Goal: Transaction & Acquisition: Purchase product/service

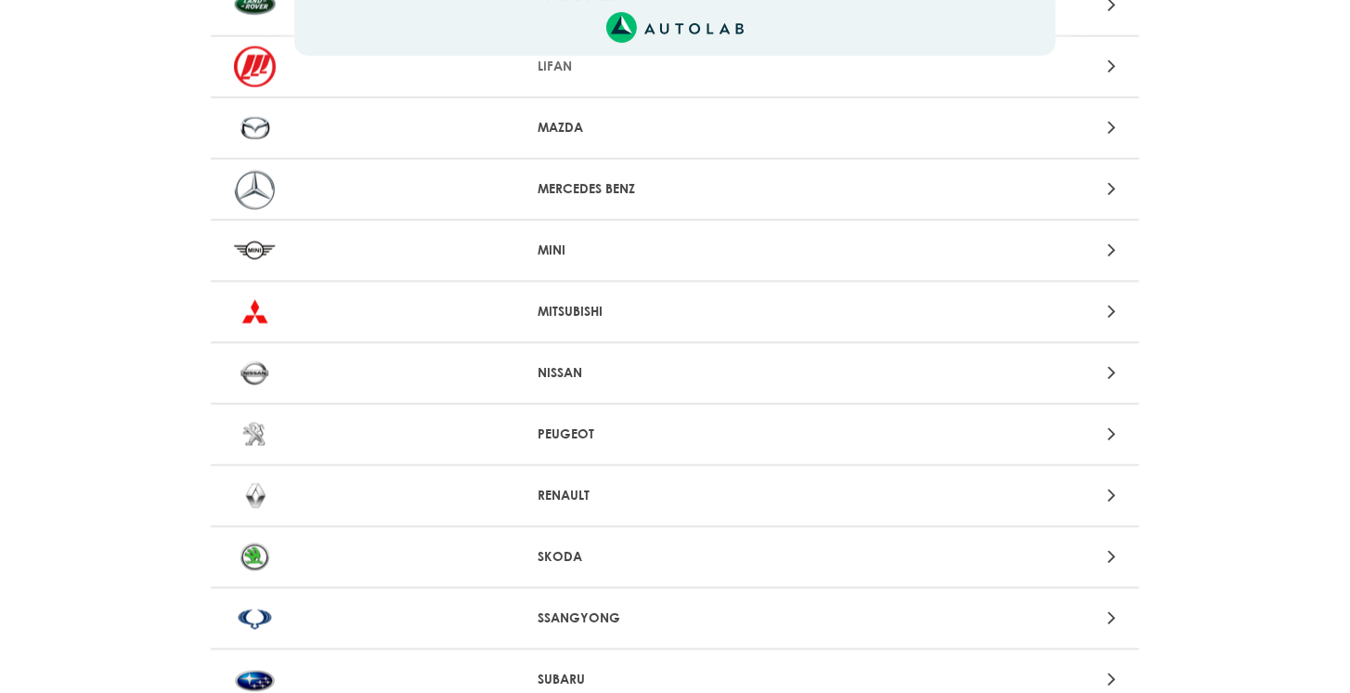
scroll to position [1486, 0]
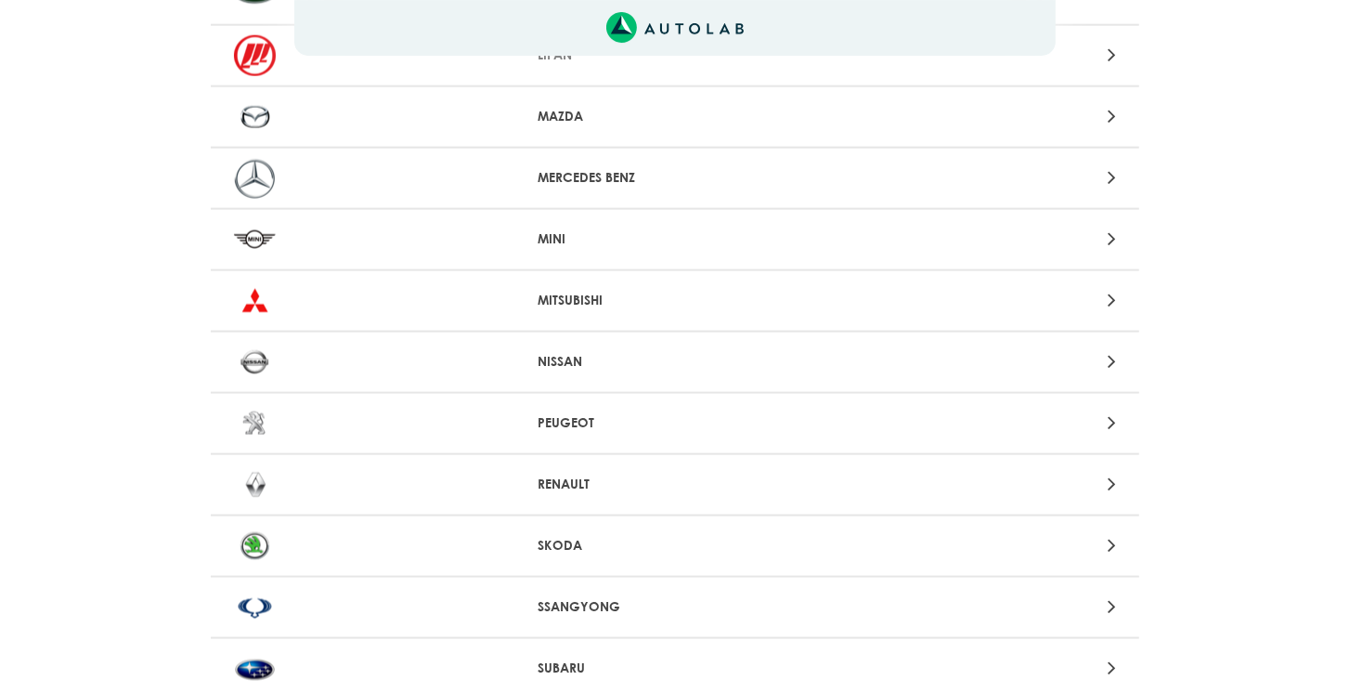
click at [569, 352] on p "NISSAN" at bounding box center [676, 361] width 276 height 19
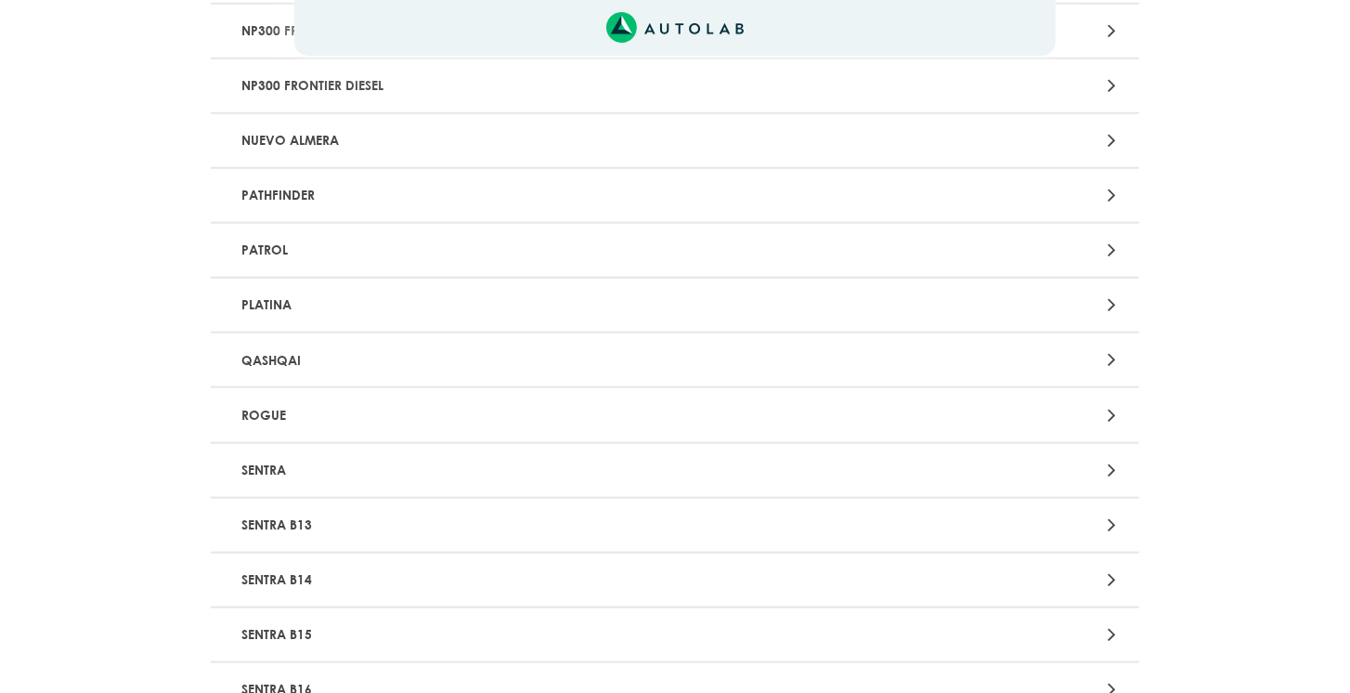
scroll to position [1379, 0]
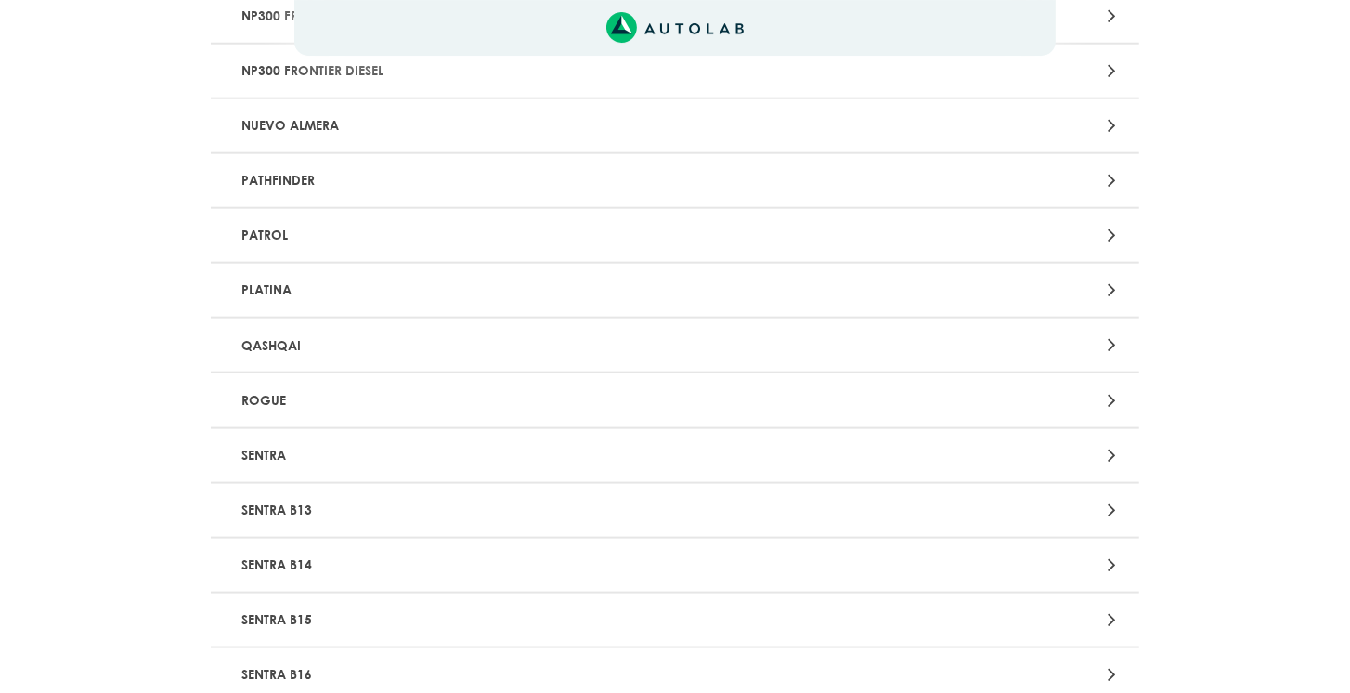
click at [321, 496] on p "SENTRA B13" at bounding box center [523, 510] width 578 height 34
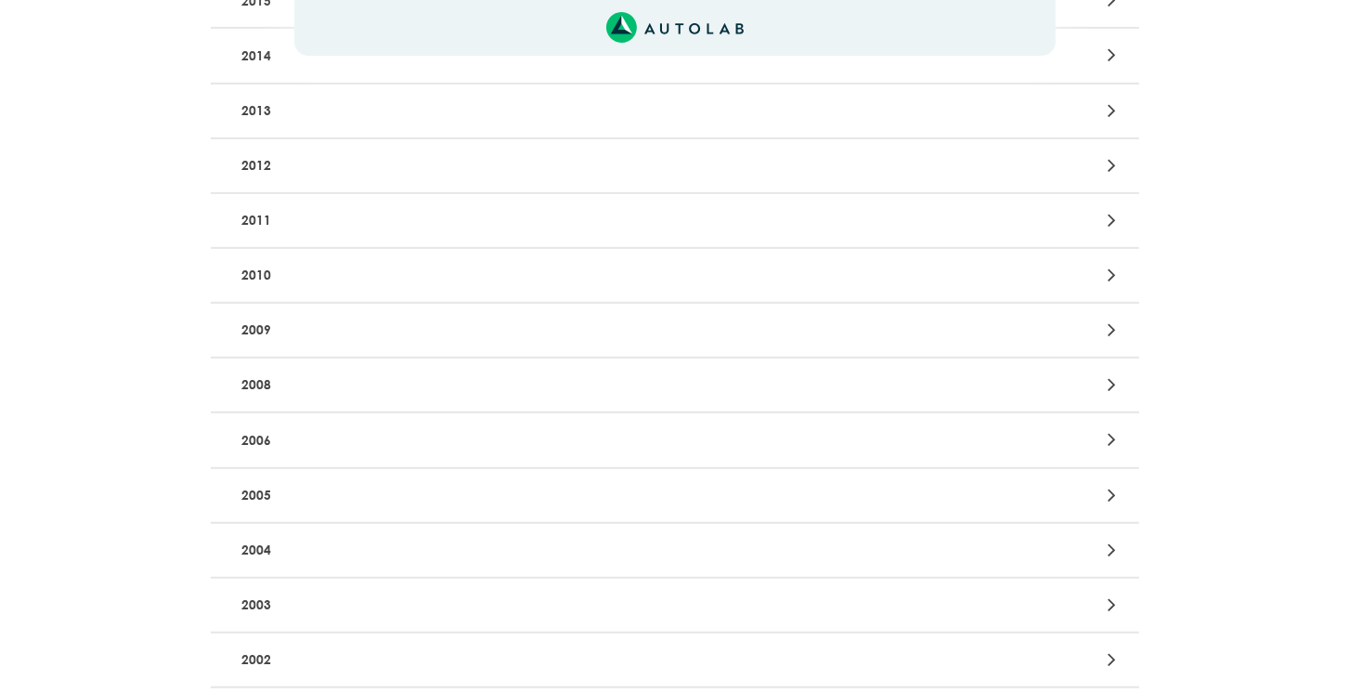
scroll to position [583, 0]
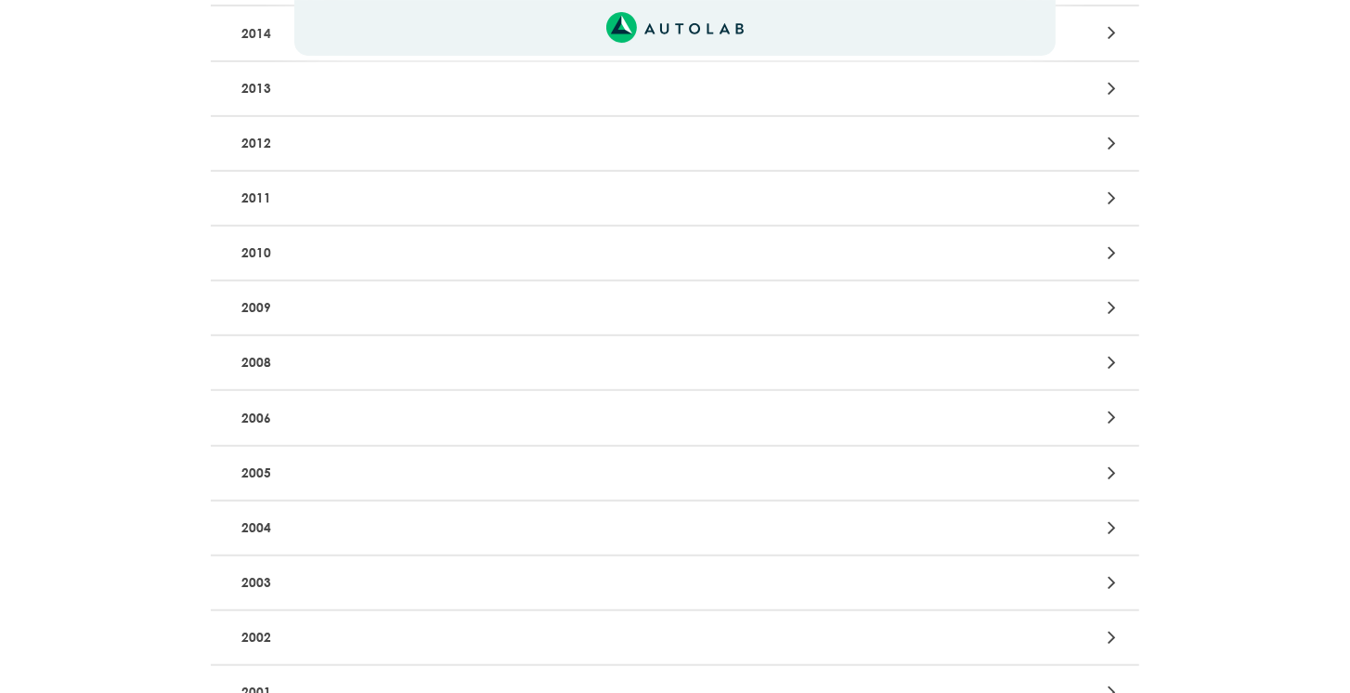
click at [292, 465] on p "2005" at bounding box center [523, 473] width 578 height 34
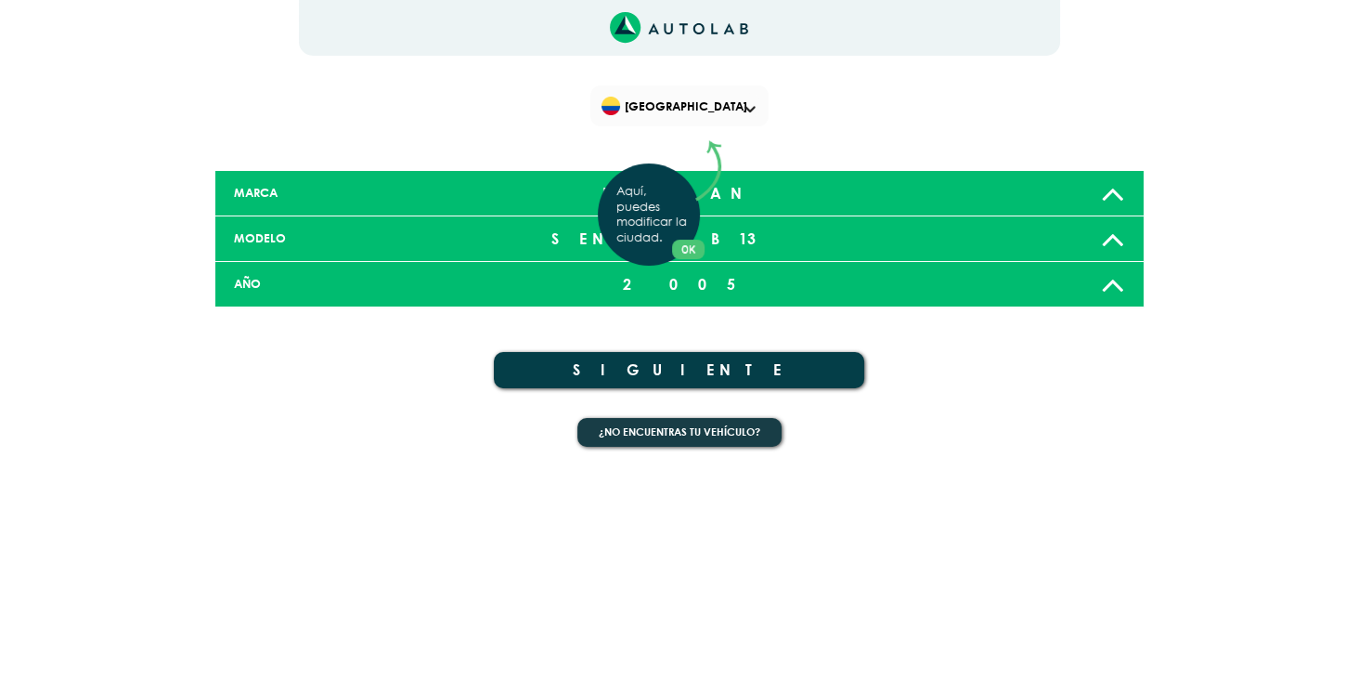
click at [692, 253] on button "OK" at bounding box center [688, 249] width 32 height 19
click at [679, 366] on button "SIGUIENTE" at bounding box center [679, 370] width 371 height 36
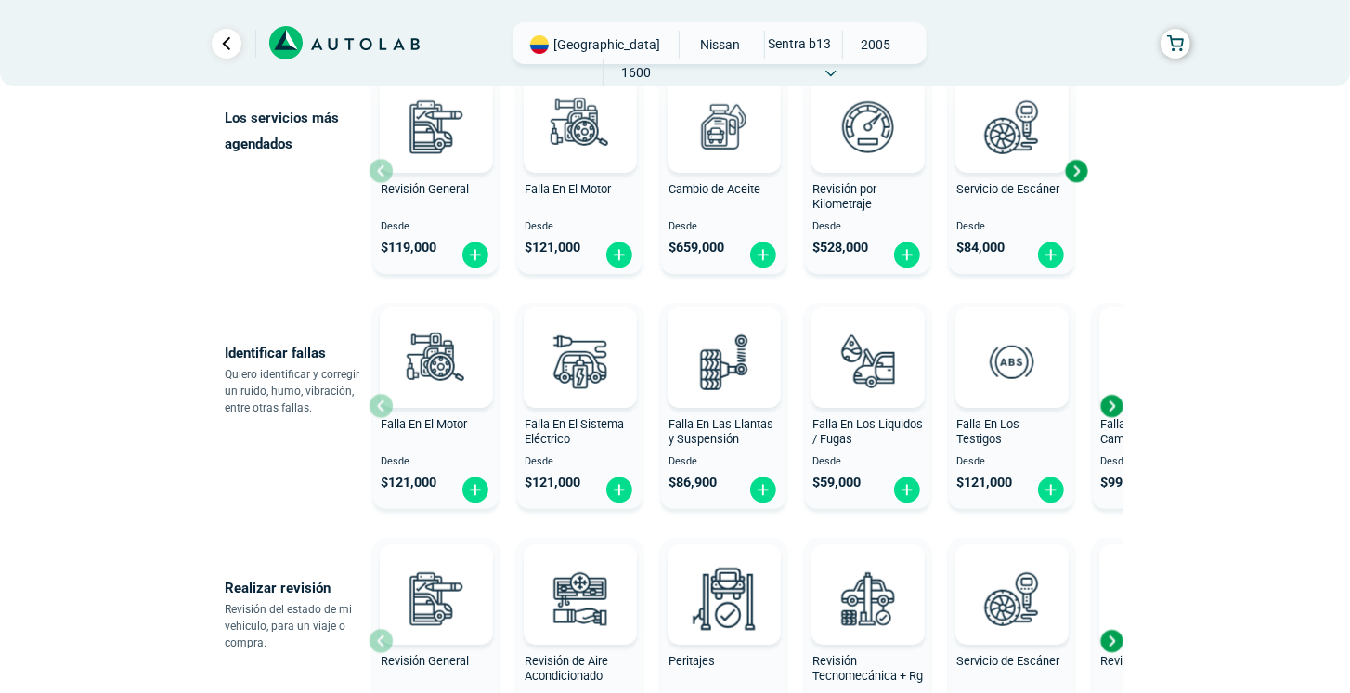
scroll to position [265, 0]
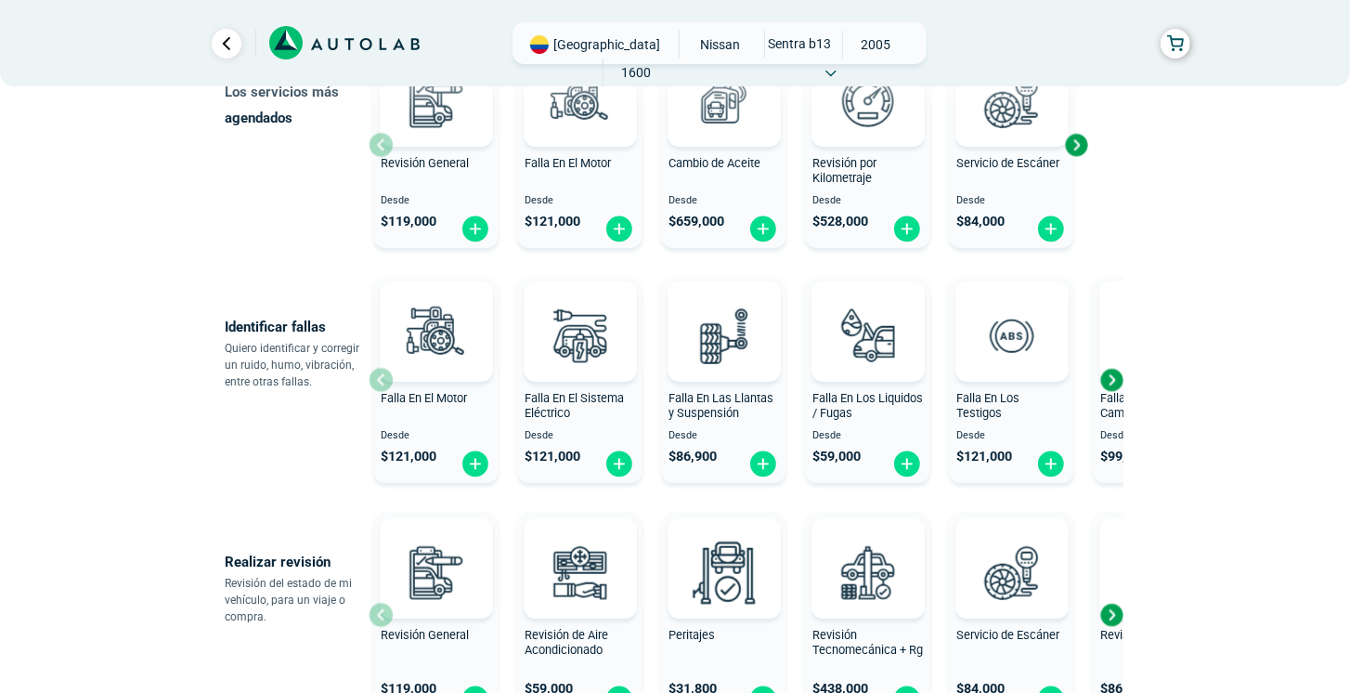
click at [1082, 150] on div "Next slide" at bounding box center [1076, 145] width 28 height 28
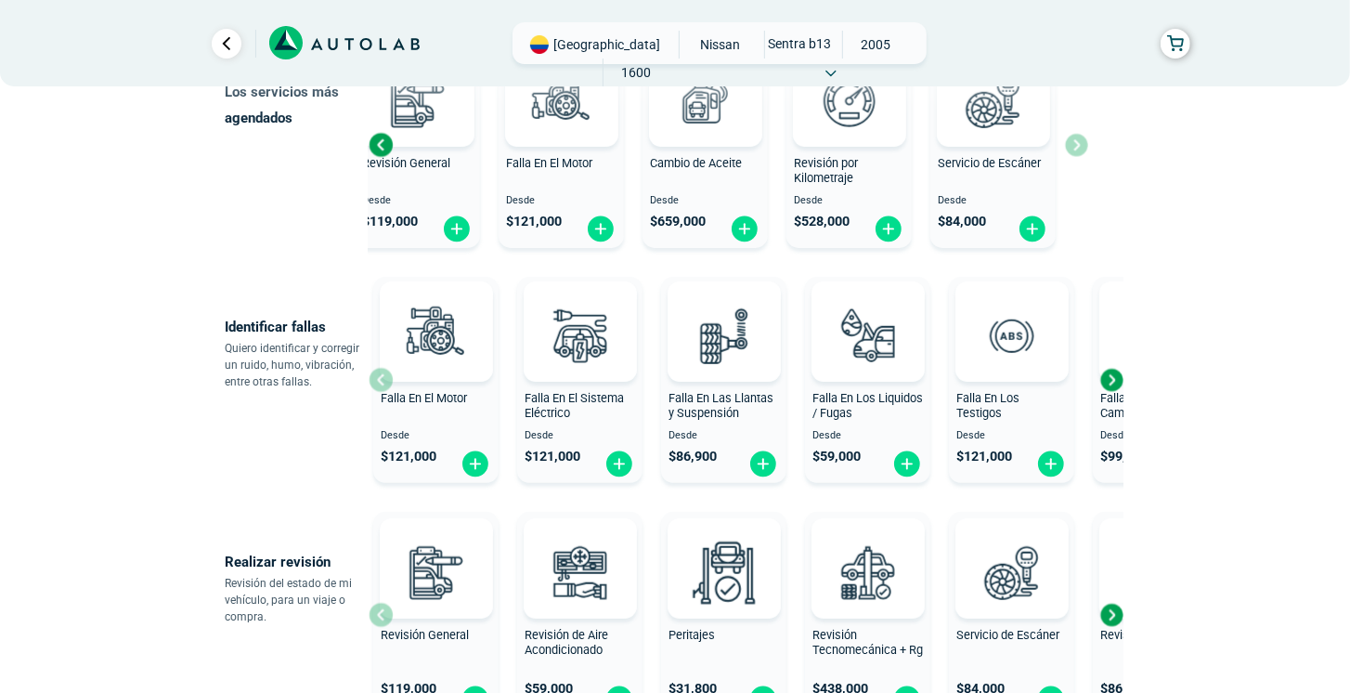
click at [1118, 381] on div "Next slide" at bounding box center [1111, 380] width 28 height 28
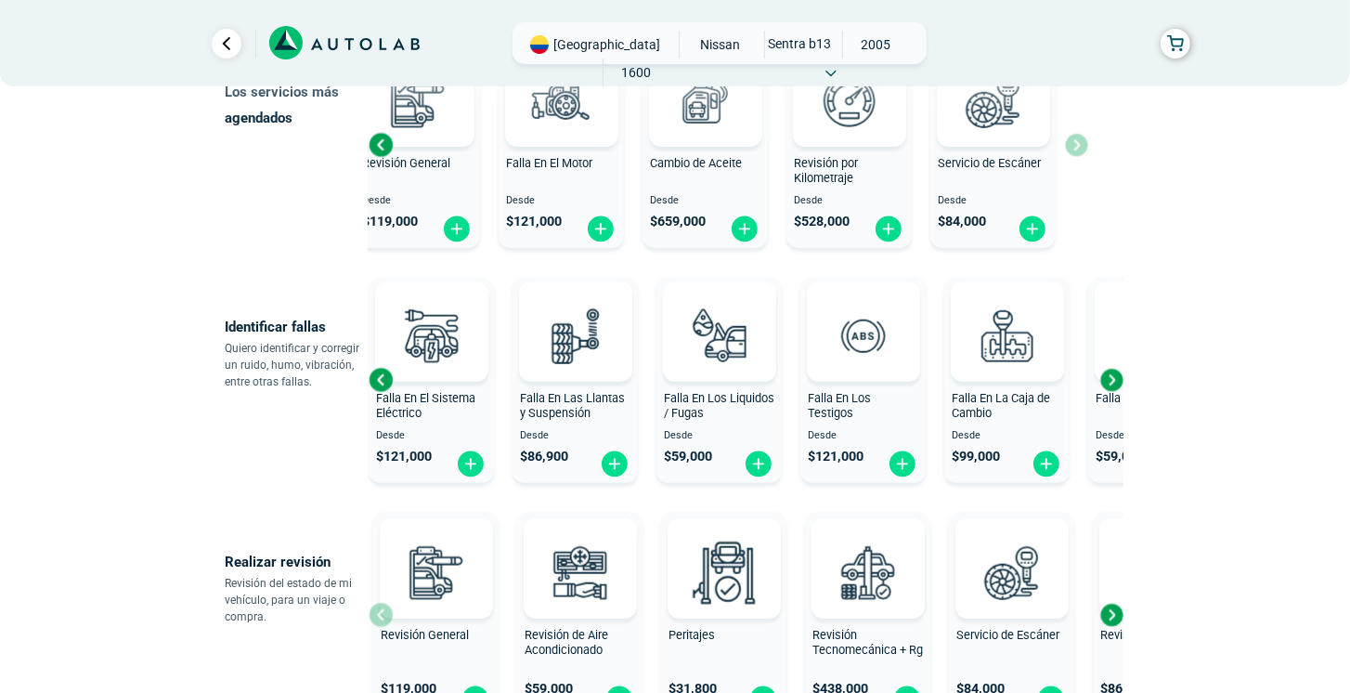
click at [1102, 370] on div "Next slide" at bounding box center [1111, 380] width 28 height 28
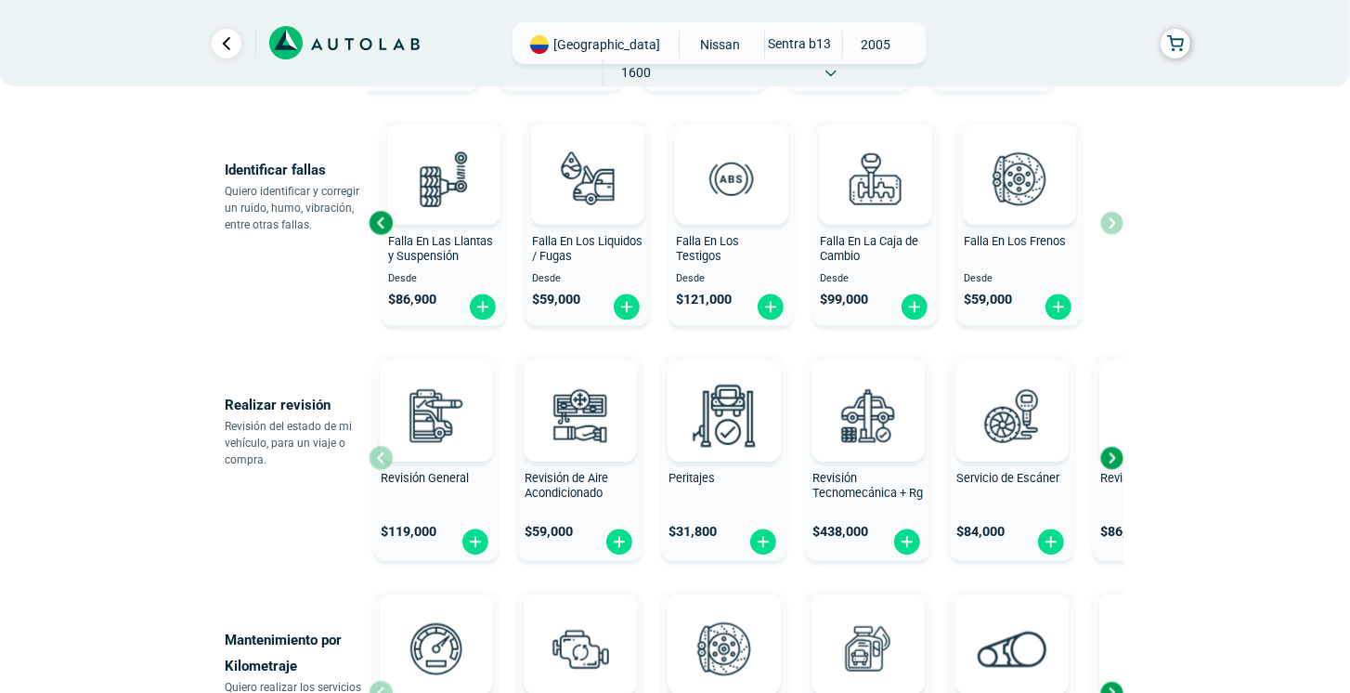
scroll to position [424, 0]
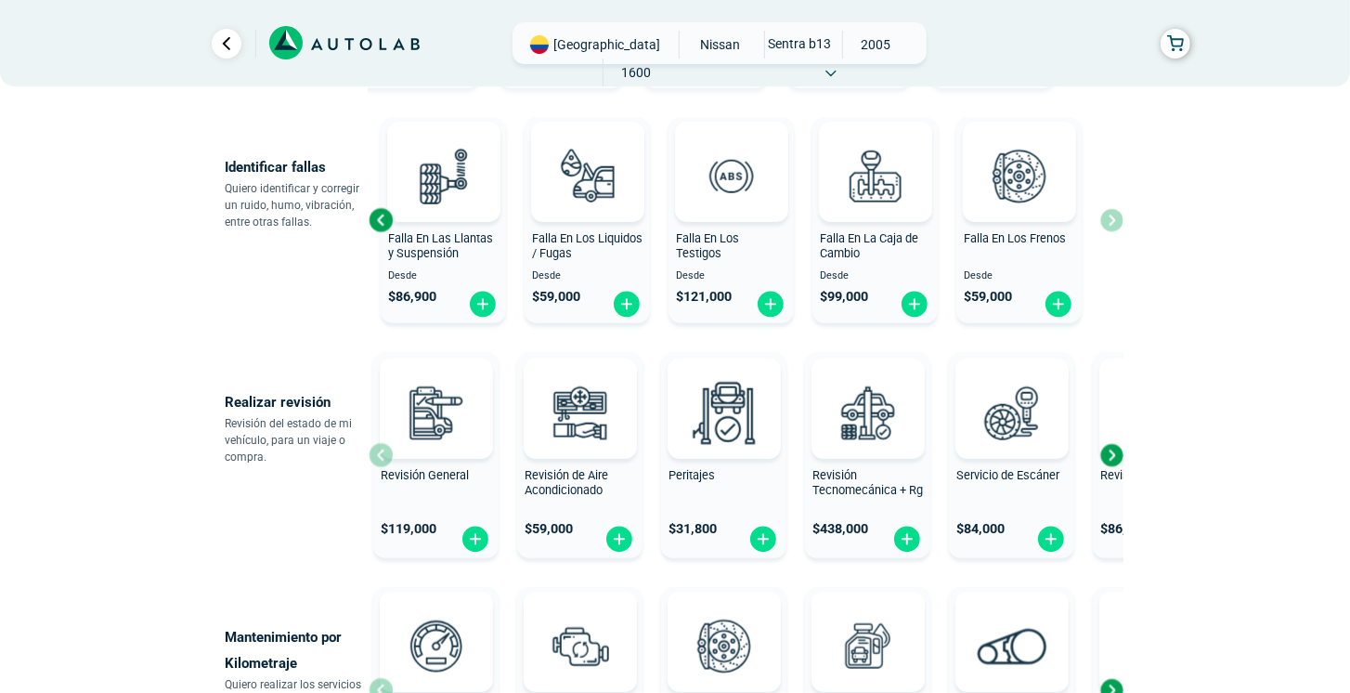
click at [1121, 461] on div "Next slide" at bounding box center [1111, 455] width 28 height 28
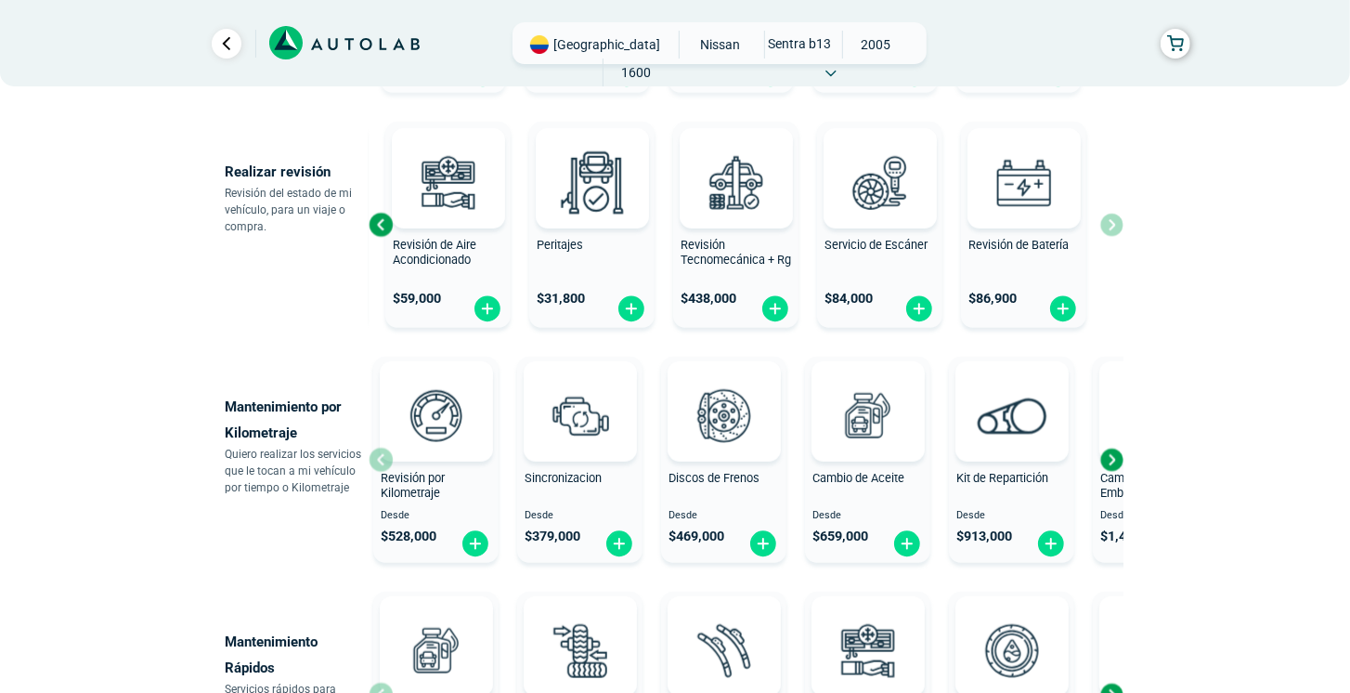
scroll to position [689, 0]
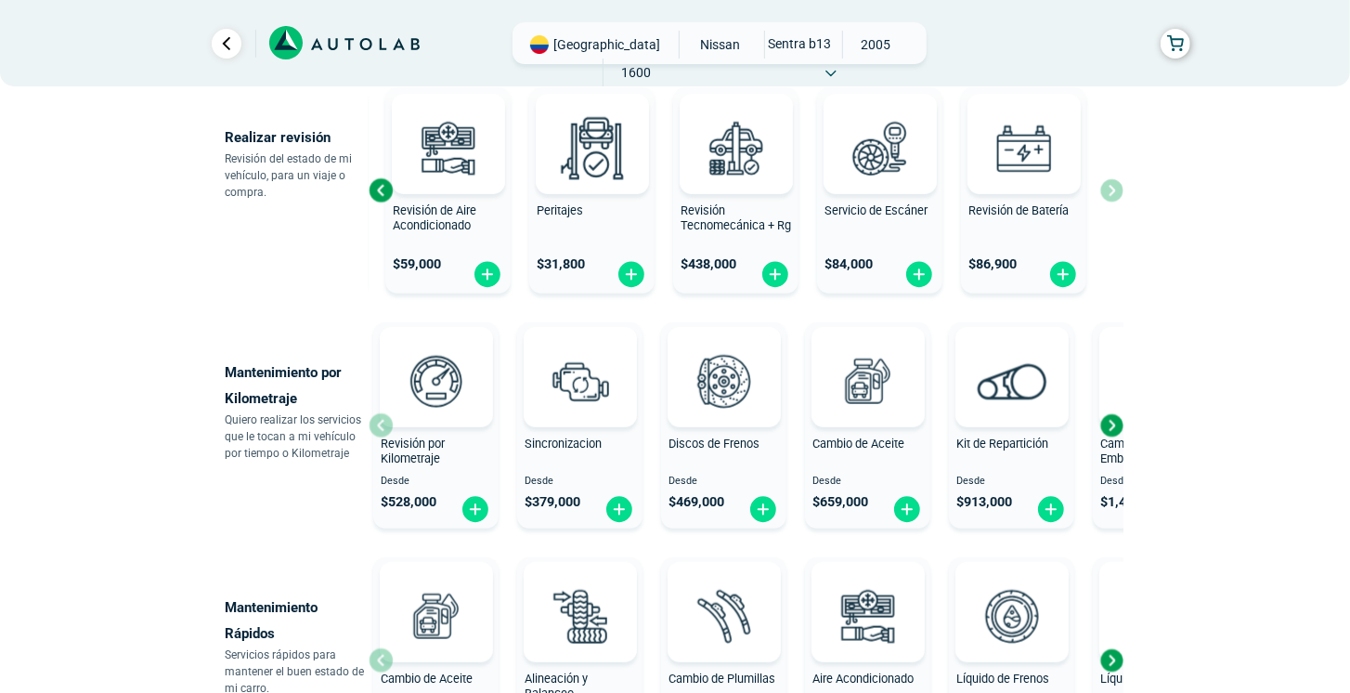
click at [1121, 418] on div "Next slide" at bounding box center [1111, 425] width 28 height 28
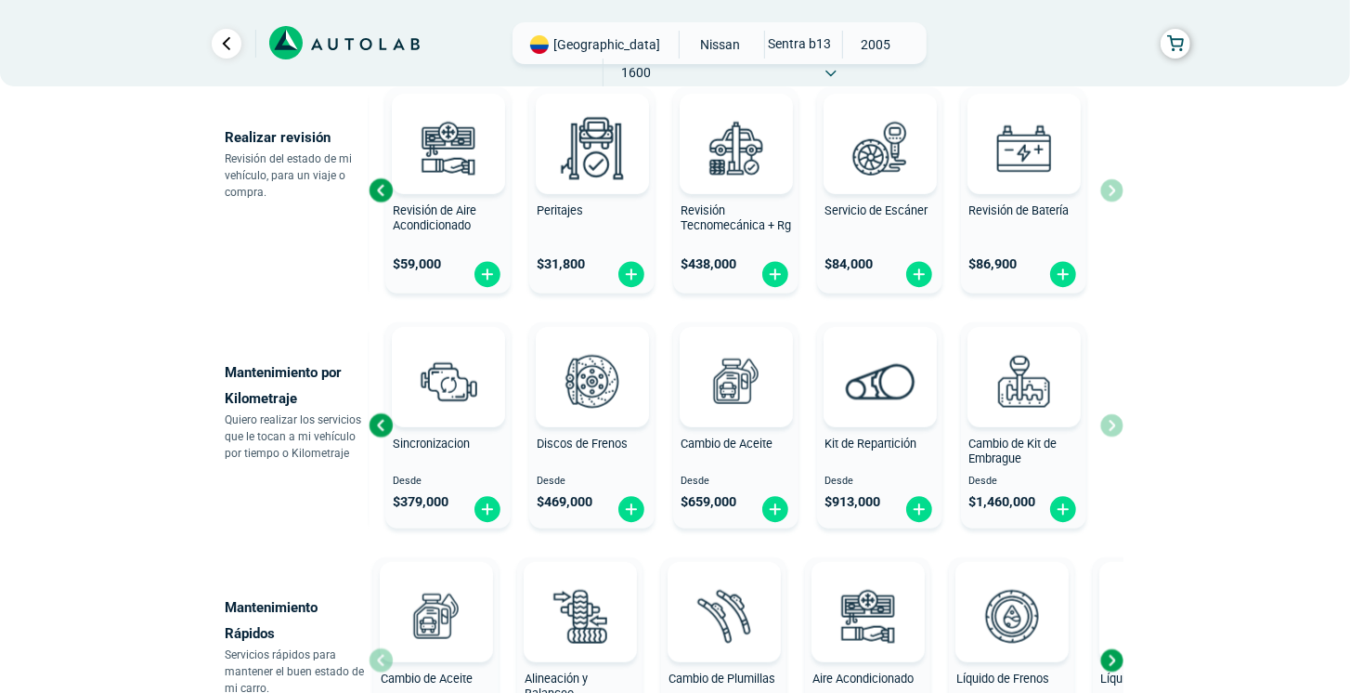
click at [886, 436] on span "Kit de Repartición" at bounding box center [870, 443] width 92 height 14
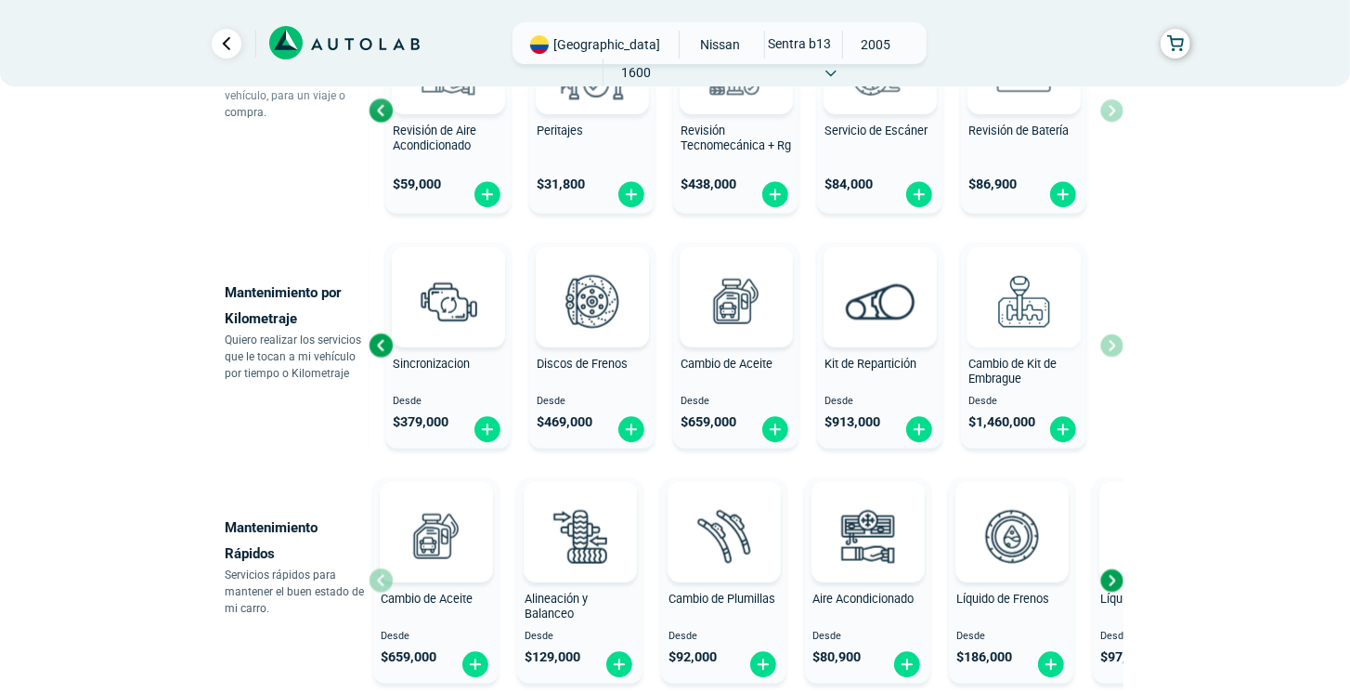
scroll to position [902, 0]
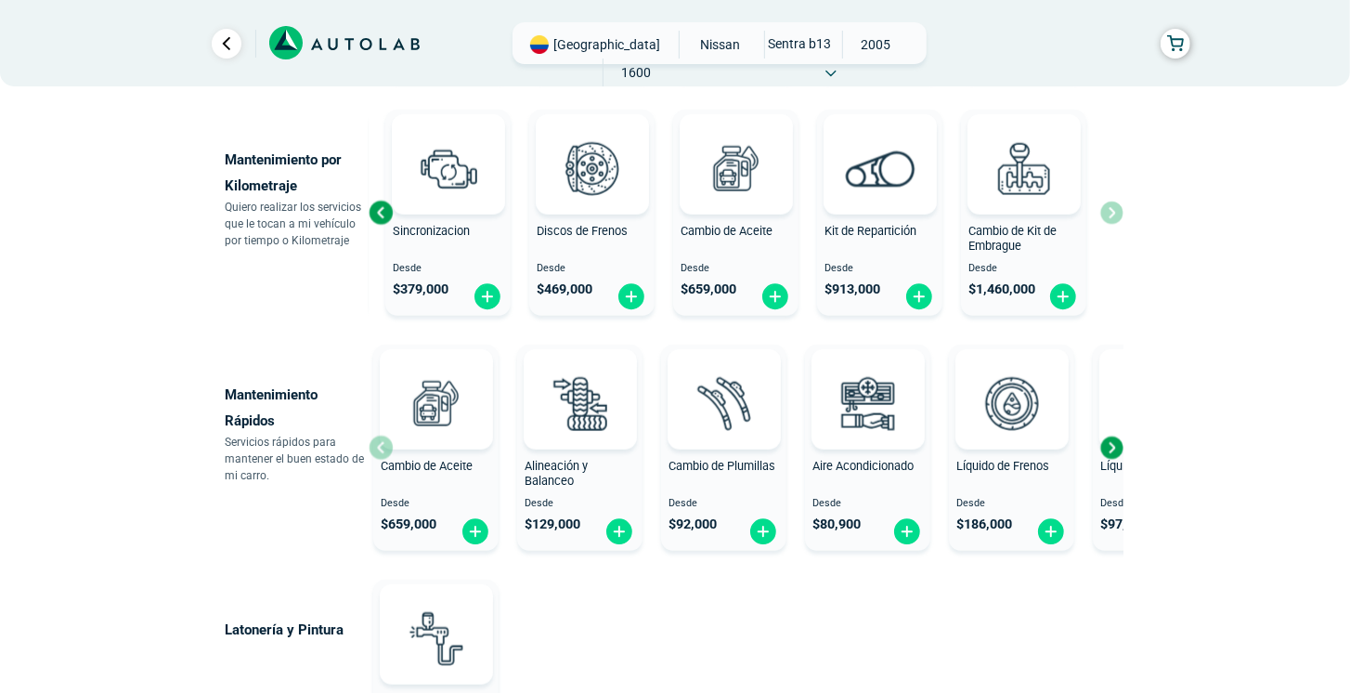
click at [1111, 447] on div "Next slide" at bounding box center [1111, 448] width 28 height 28
click at [1115, 443] on div "Next slide" at bounding box center [1111, 448] width 28 height 28
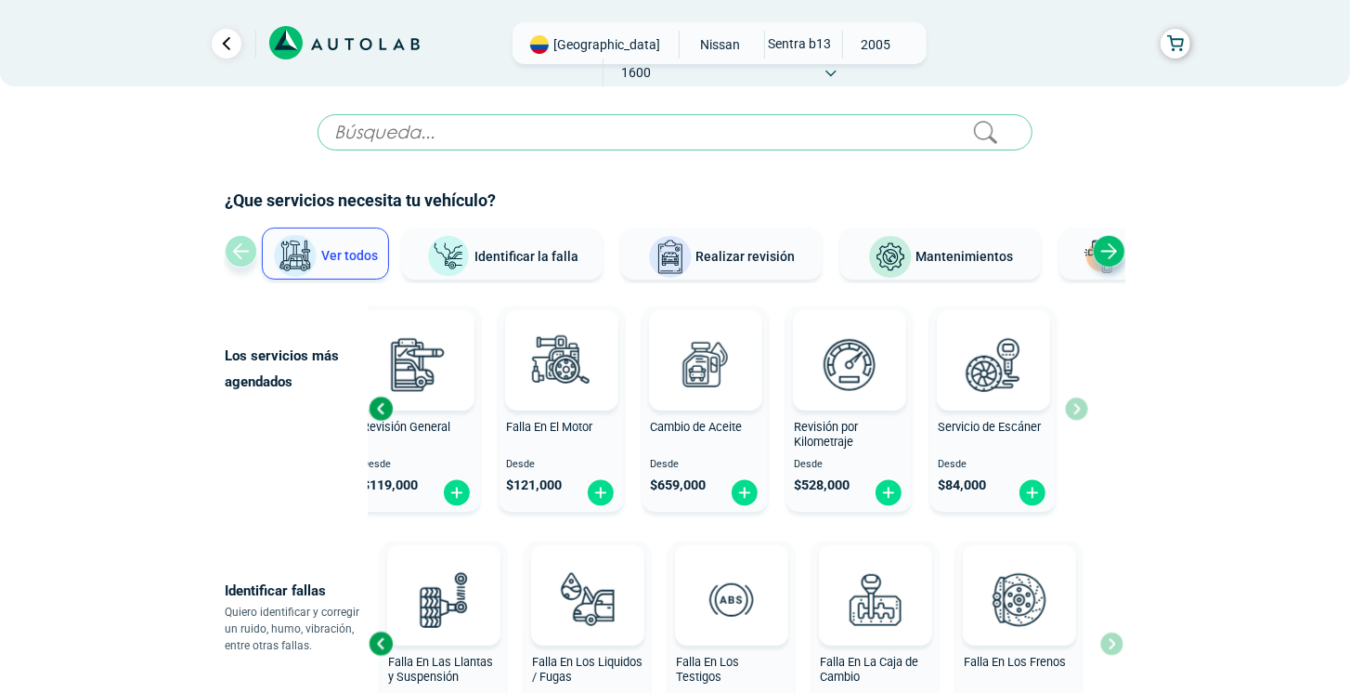
scroll to position [0, 0]
click at [941, 253] on span "Mantenimientos" at bounding box center [964, 257] width 97 height 15
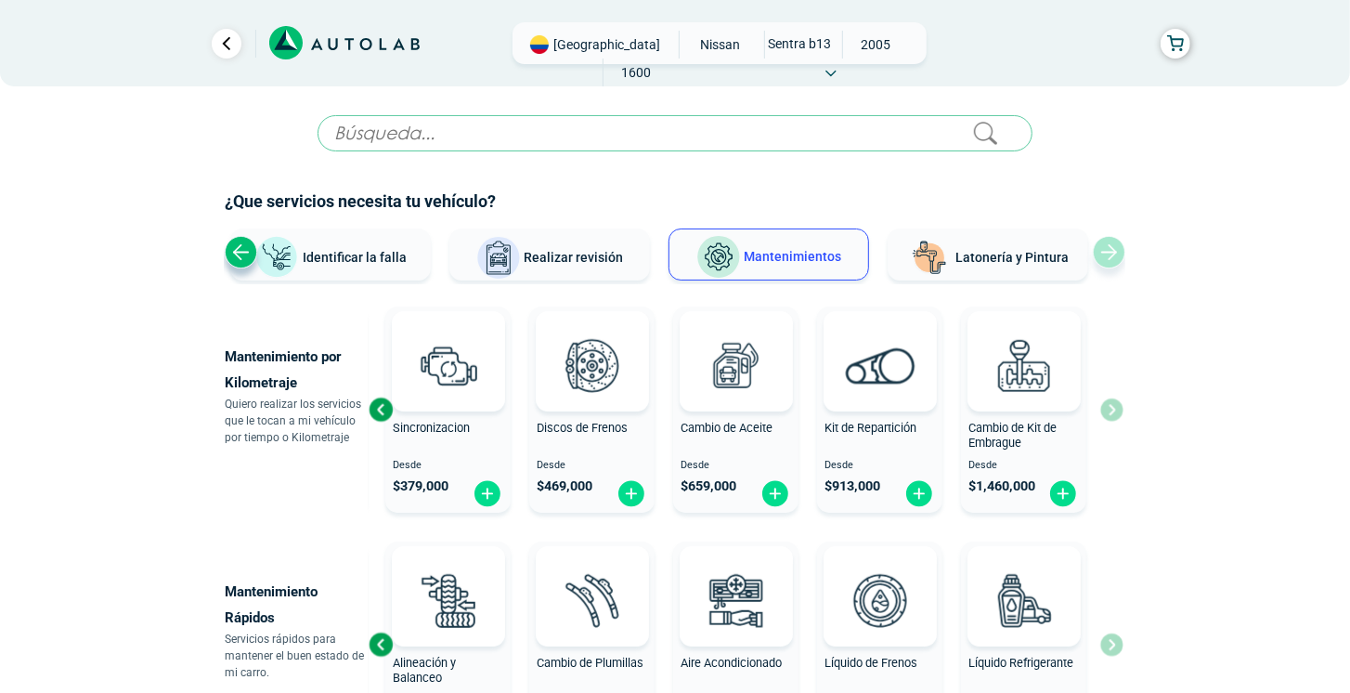
click at [1109, 412] on div "Revisión por Kilometraje Desde $ 528,000 Sincronizacion Desde $ 379,000 Discos …" at bounding box center [746, 409] width 755 height 221
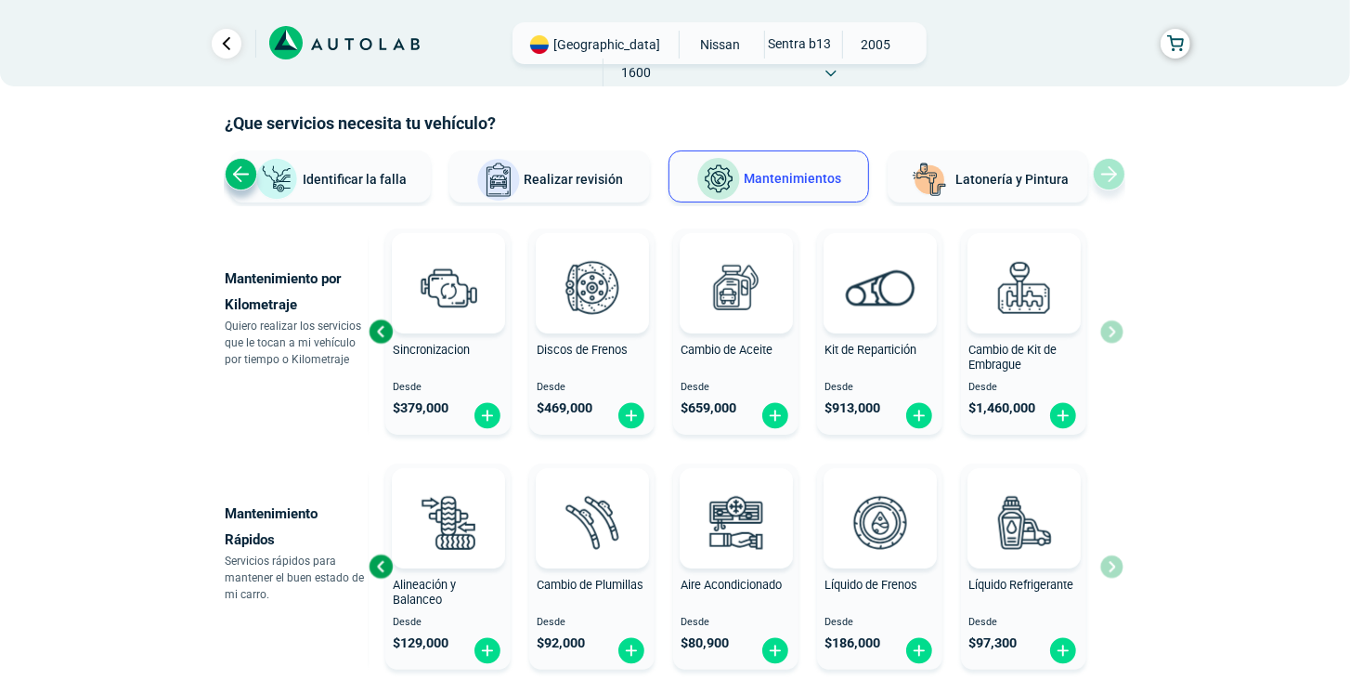
scroll to position [106, 0]
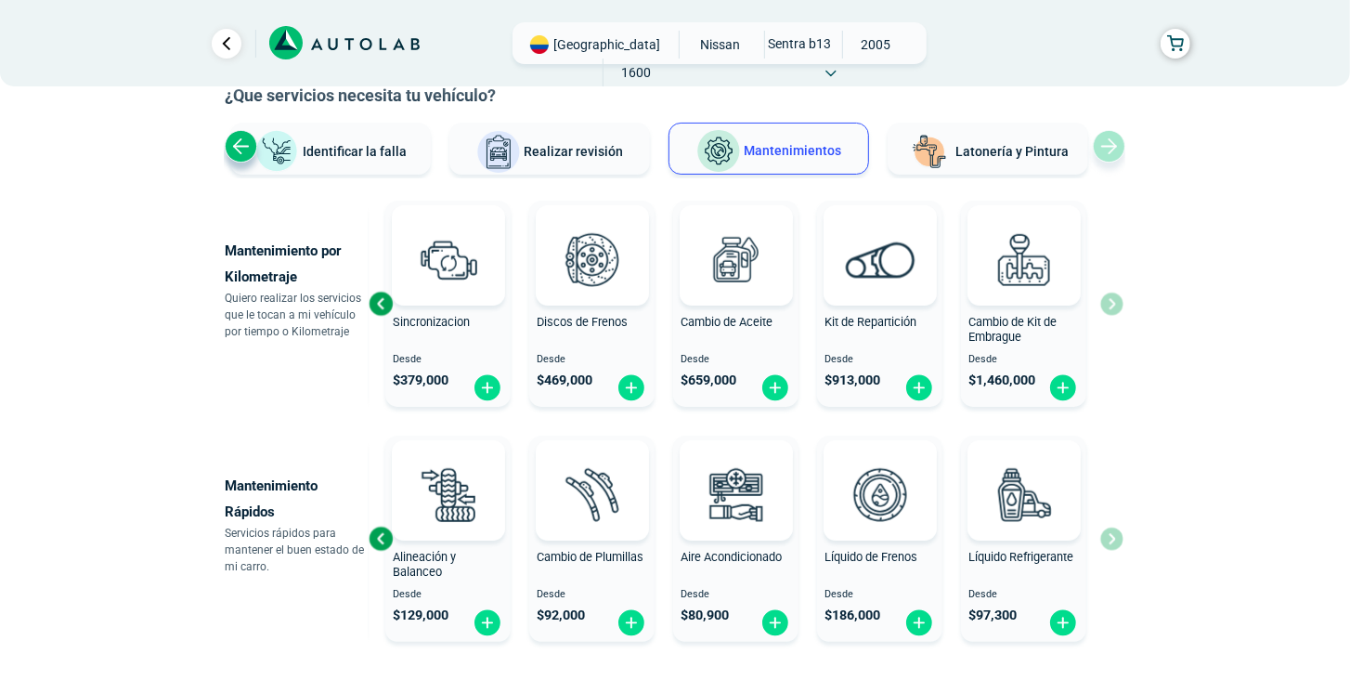
click at [1119, 536] on div "Cambio de Aceite Desde $ 659,000 Alineación y Balanceo Desde $ 129,000 Cambio d…" at bounding box center [746, 538] width 755 height 221
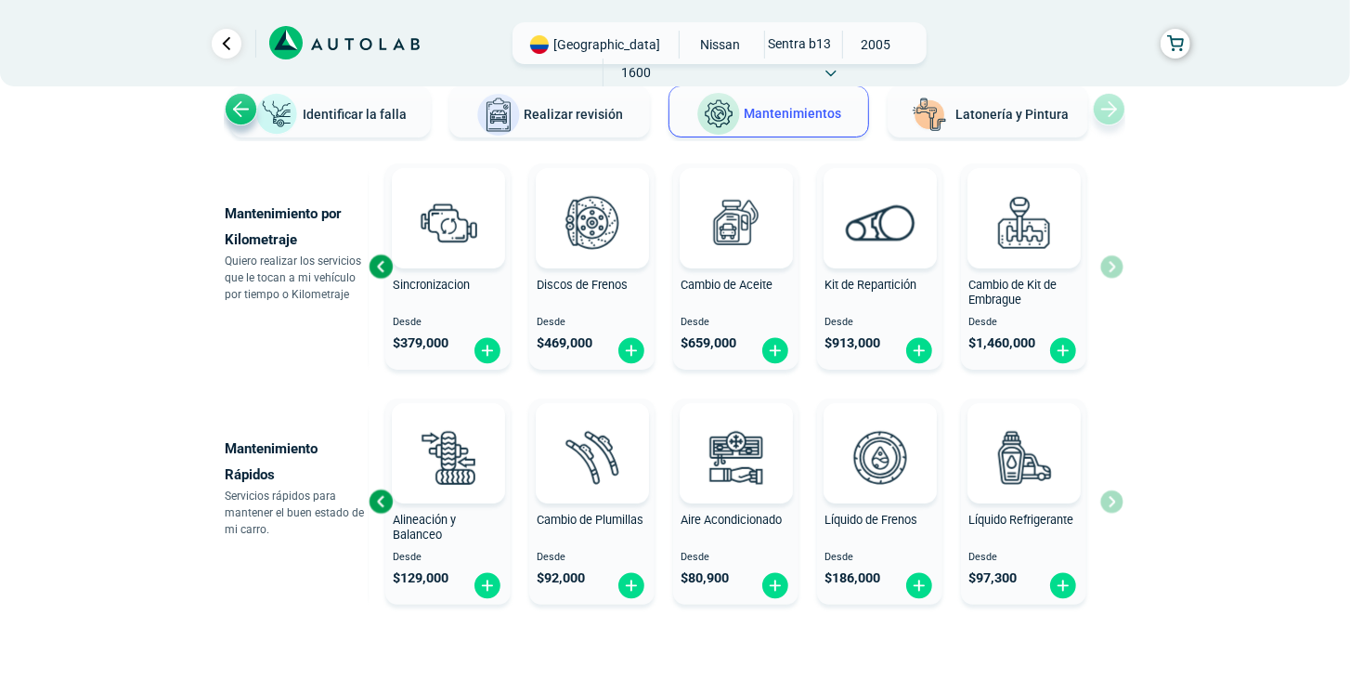
scroll to position [0, 0]
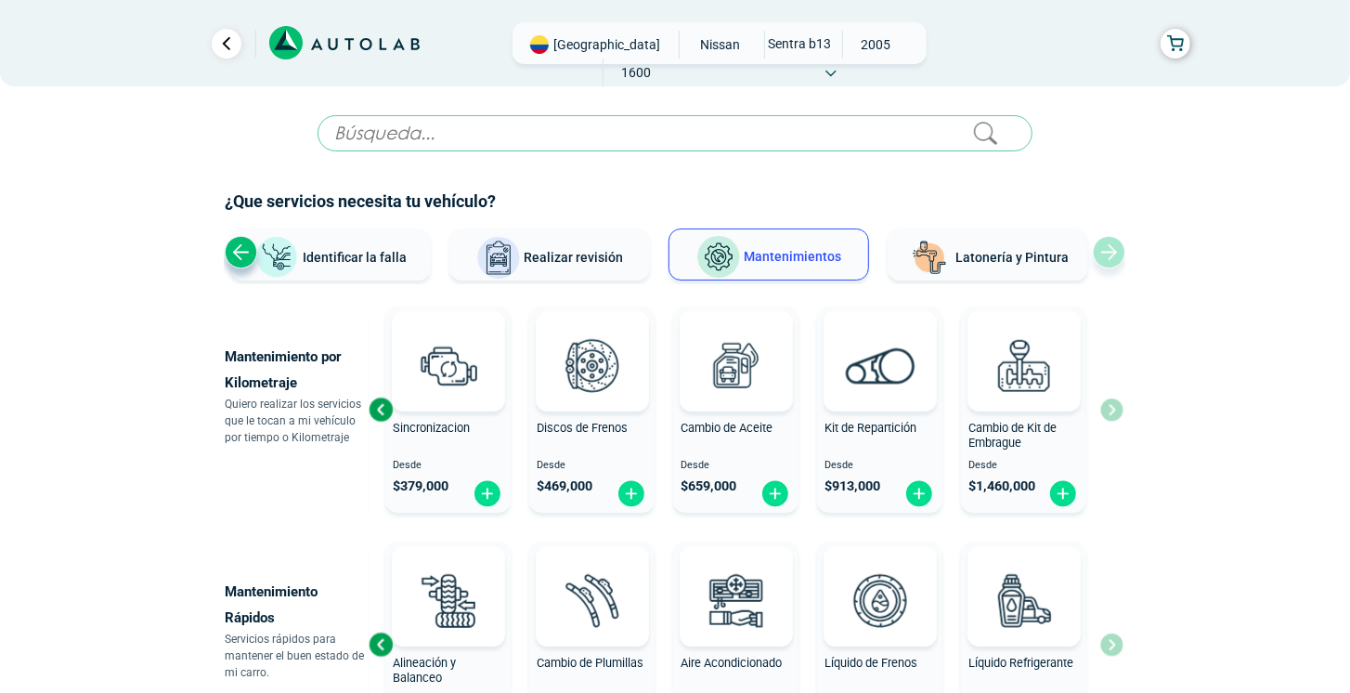
click at [1034, 258] on span "Latonería y Pintura" at bounding box center [1011, 257] width 113 height 15
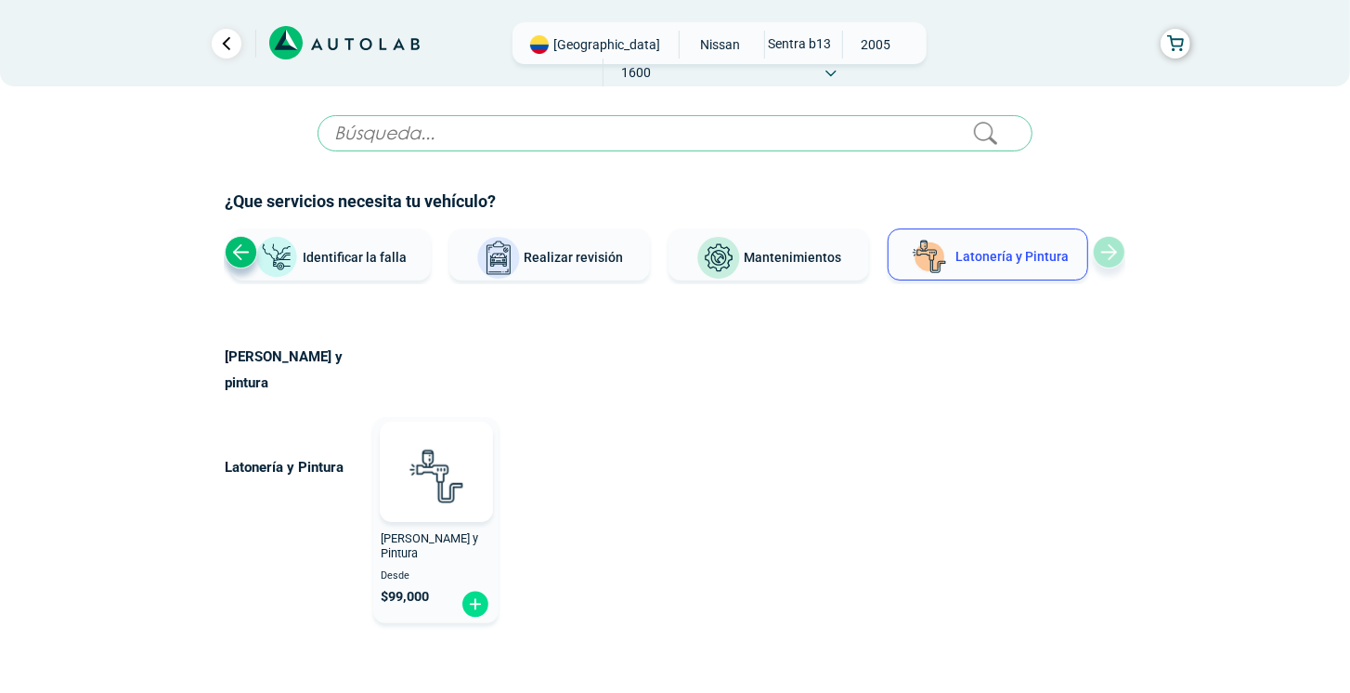
click at [402, 256] on span "Identificar la falla" at bounding box center [355, 256] width 104 height 15
click at [348, 252] on span "Identificar la falla" at bounding box center [355, 256] width 104 height 15
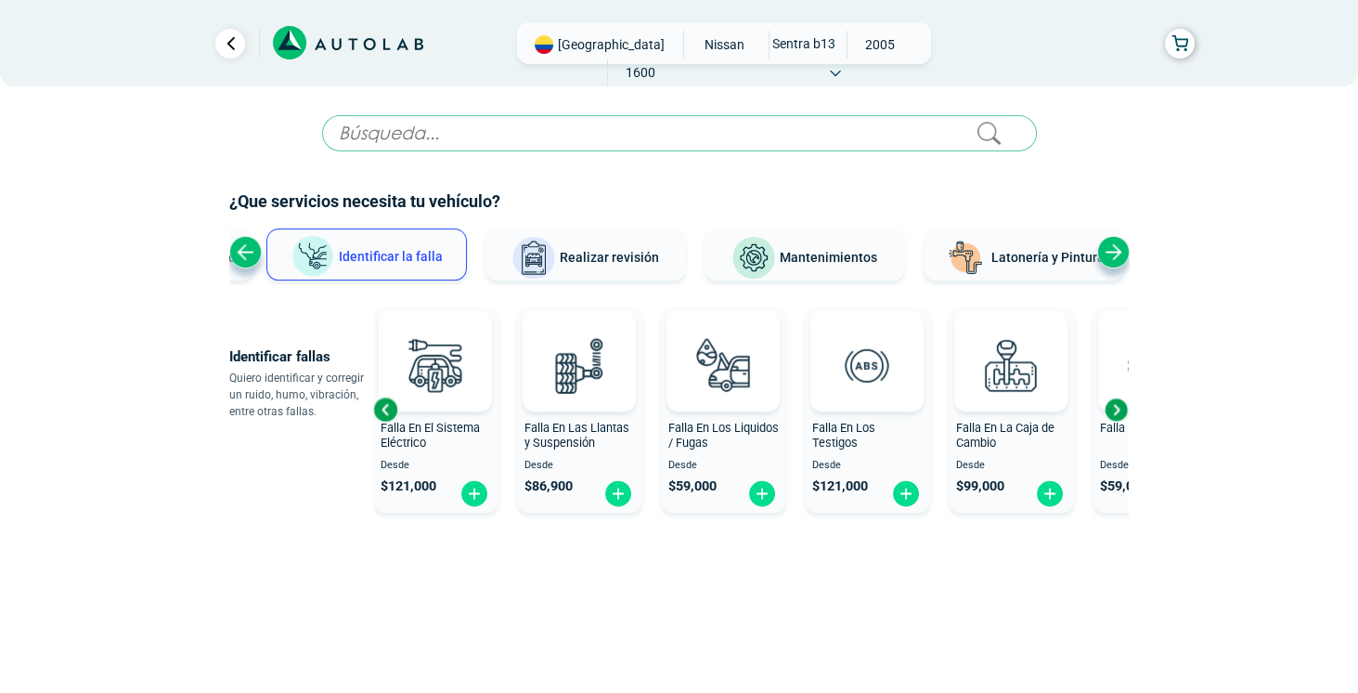
click at [1116, 409] on div "Next slide" at bounding box center [1116, 410] width 28 height 28
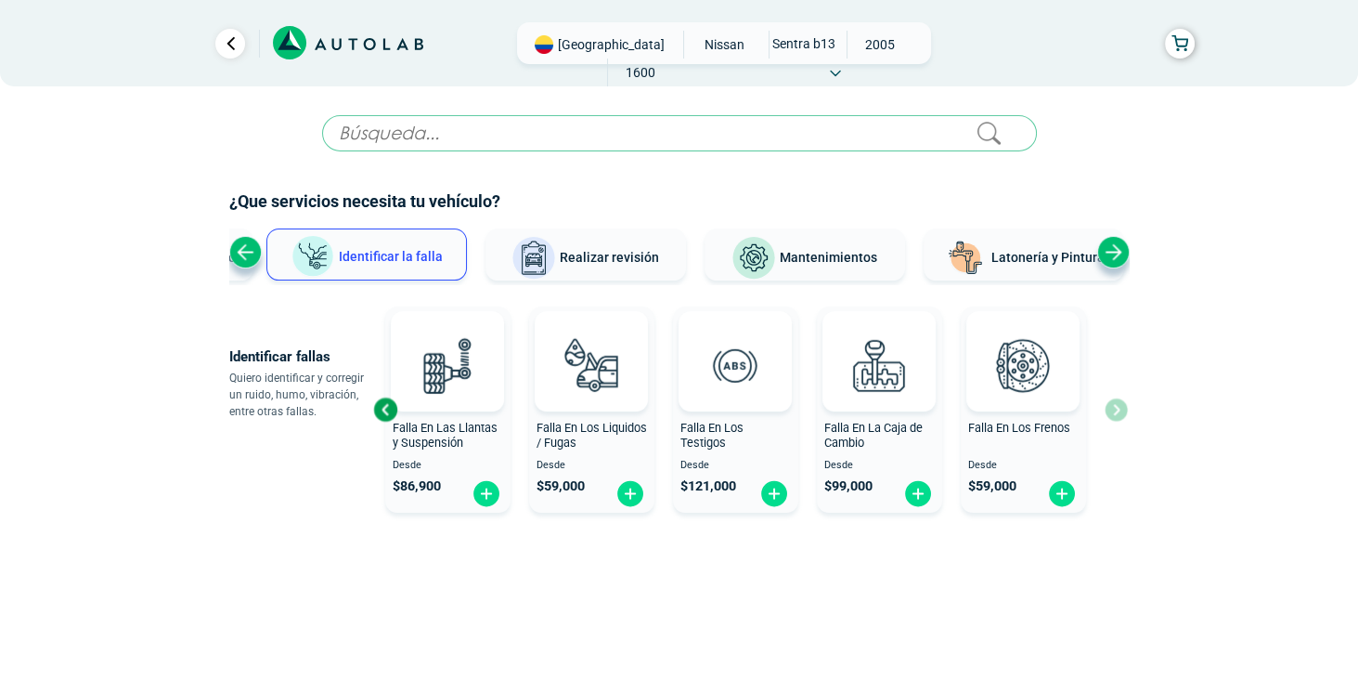
click at [392, 398] on div "Previous slide" at bounding box center [385, 410] width 28 height 28
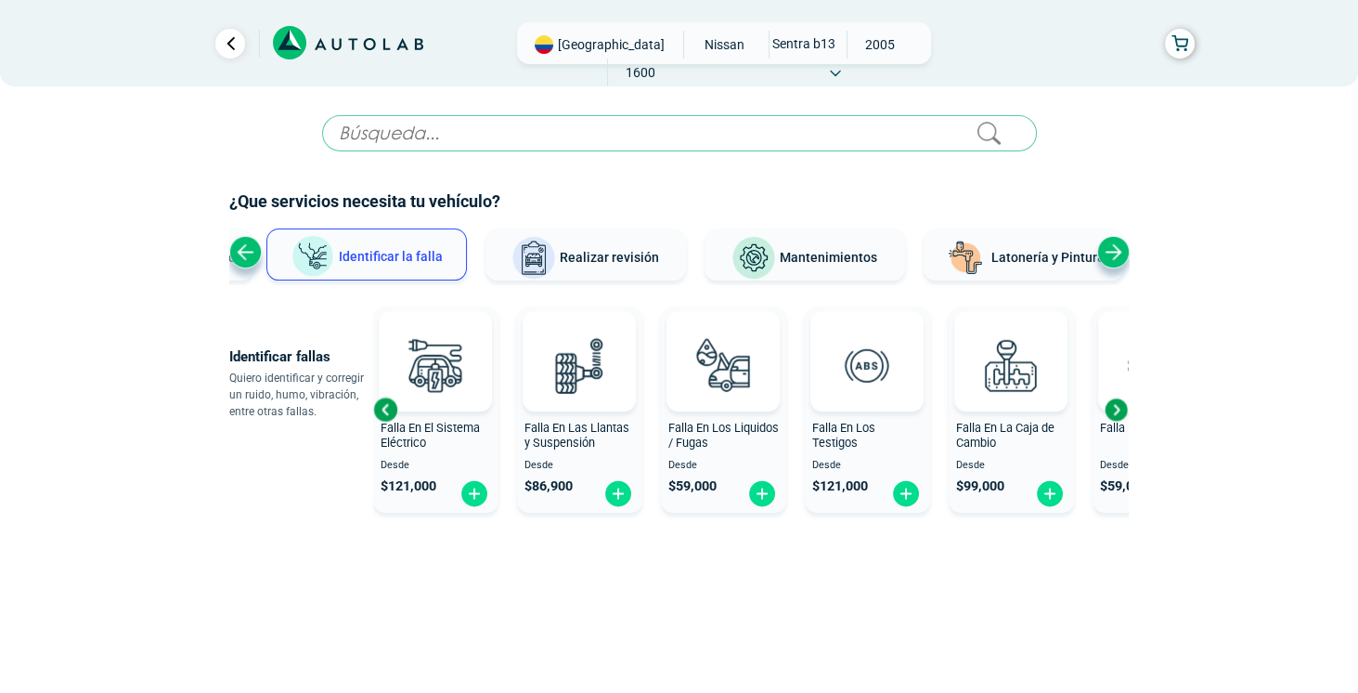
click at [1054, 262] on span "Latonería y Pintura" at bounding box center [1048, 257] width 113 height 15
